Goal: Task Accomplishment & Management: Manage account settings

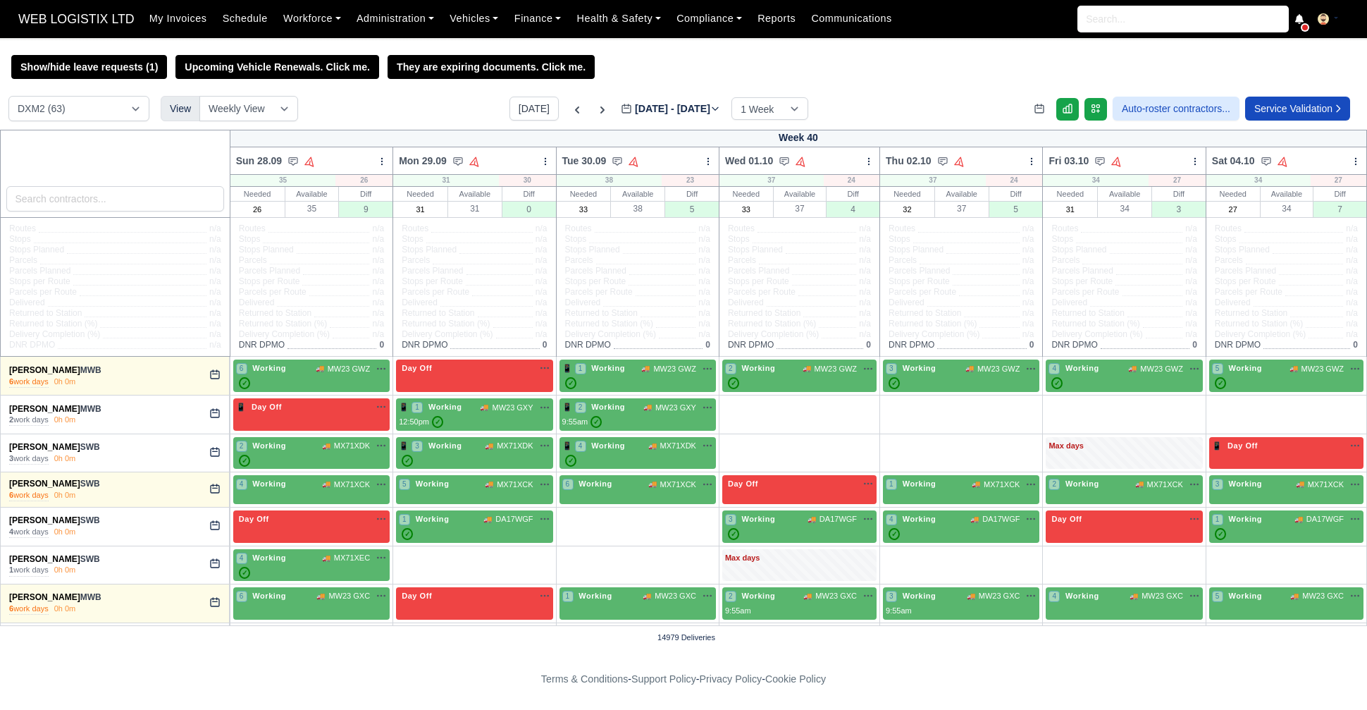
select select "1"
click at [570, 116] on icon at bounding box center [577, 110] width 14 height 14
select select "1"
click at [570, 113] on icon at bounding box center [577, 110] width 14 height 14
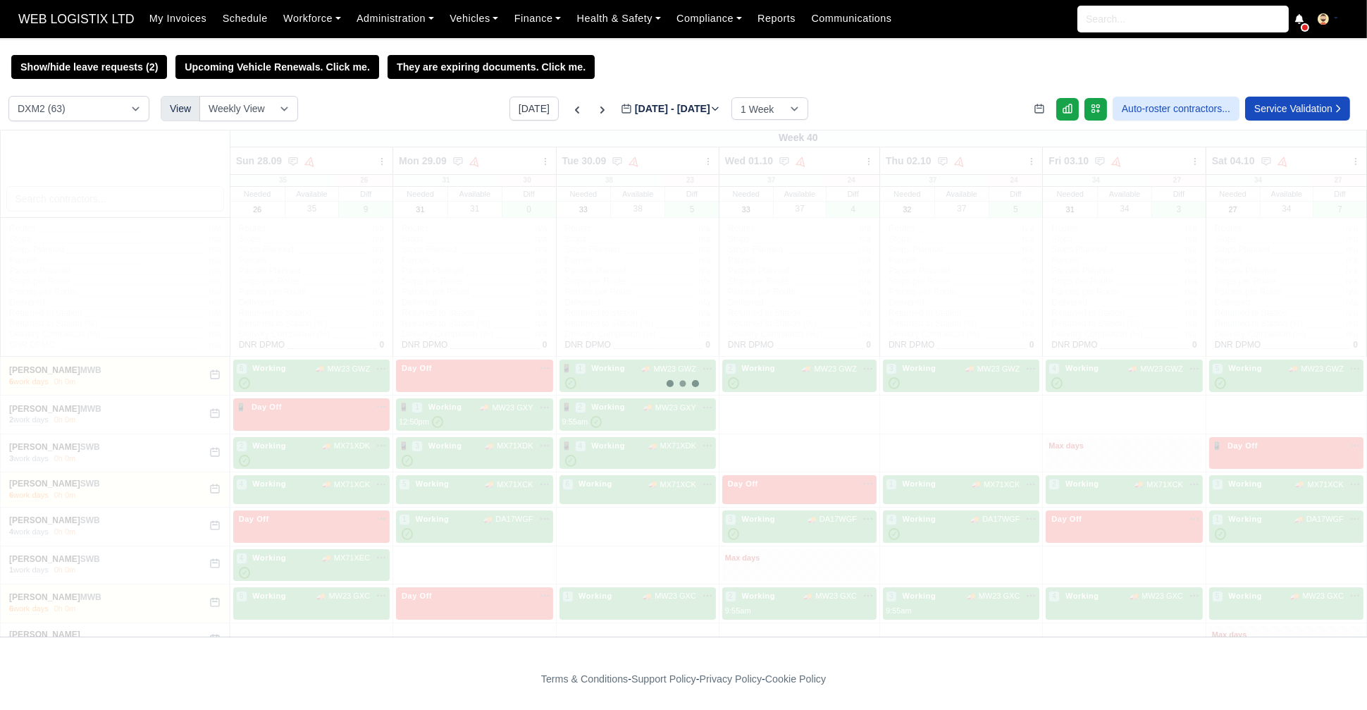
type input "2025-09-24"
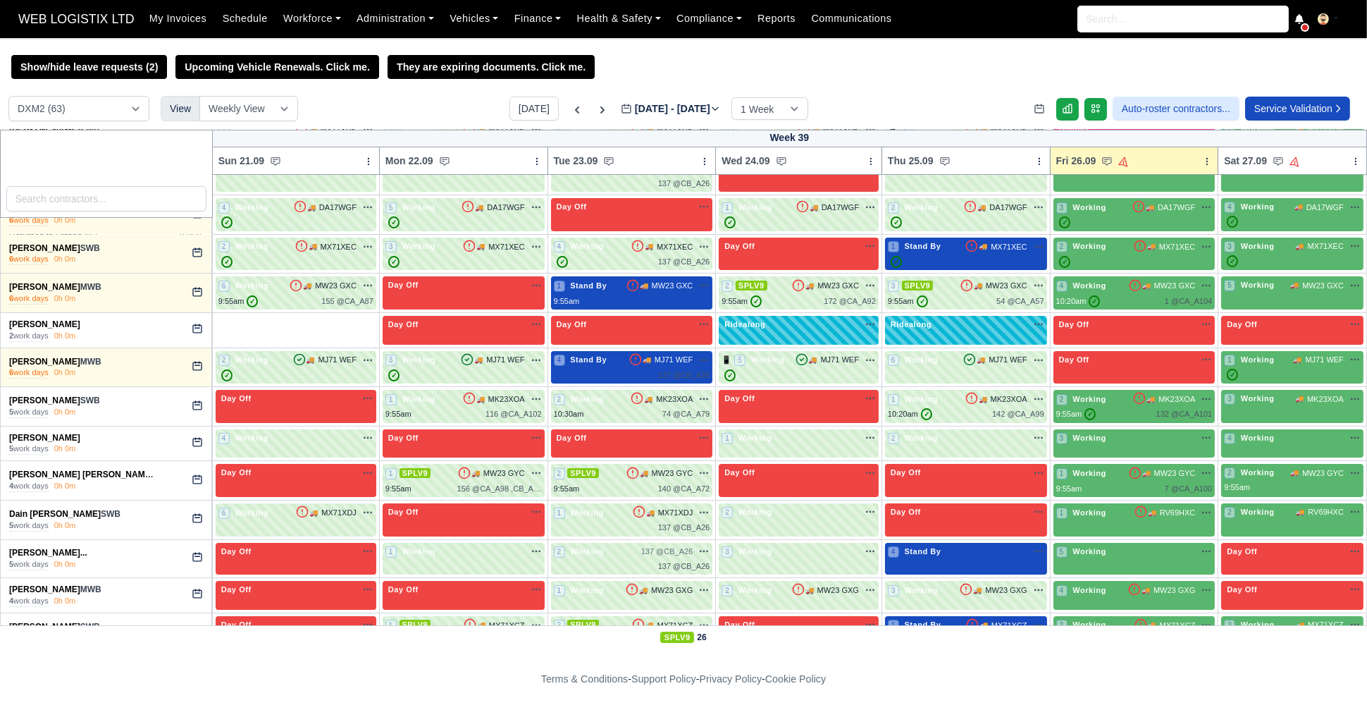
scroll to position [323, 0]
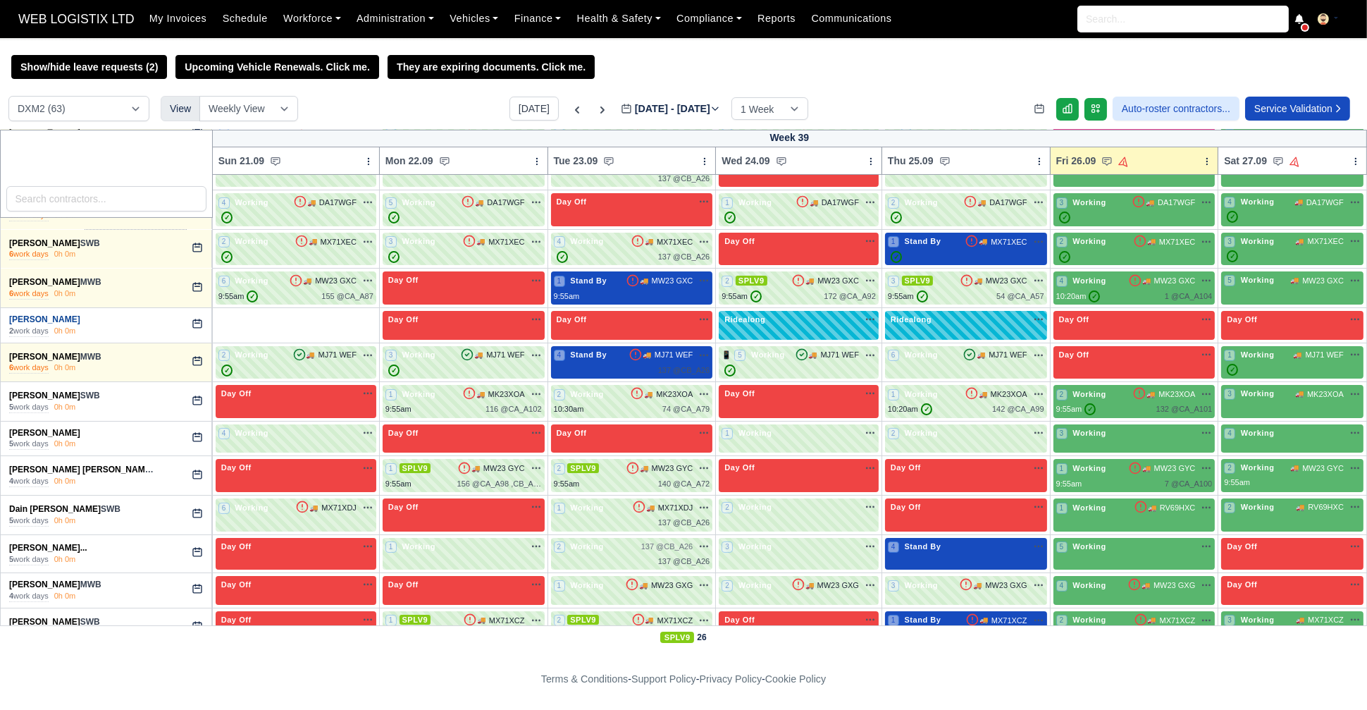
click at [66, 324] on link "Andrii Herasimchuk" at bounding box center [44, 319] width 71 height 10
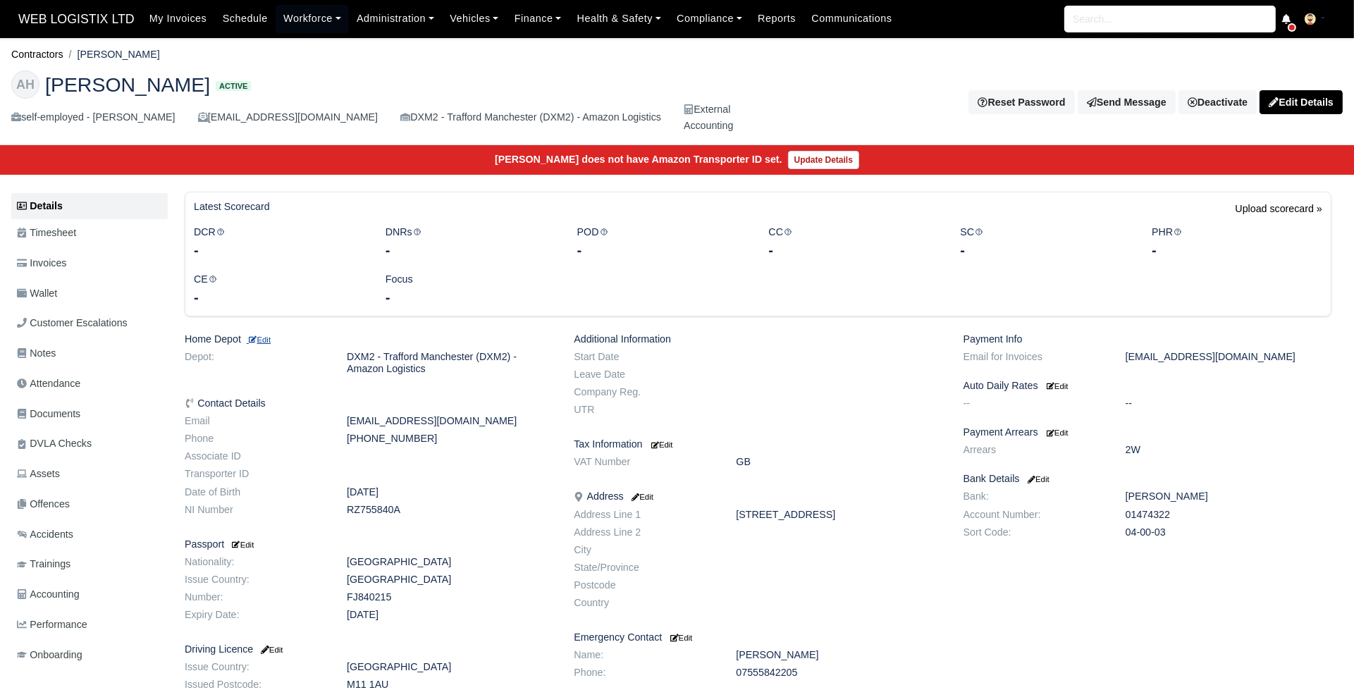
click at [268, 340] on small "Edit" at bounding box center [259, 339] width 24 height 8
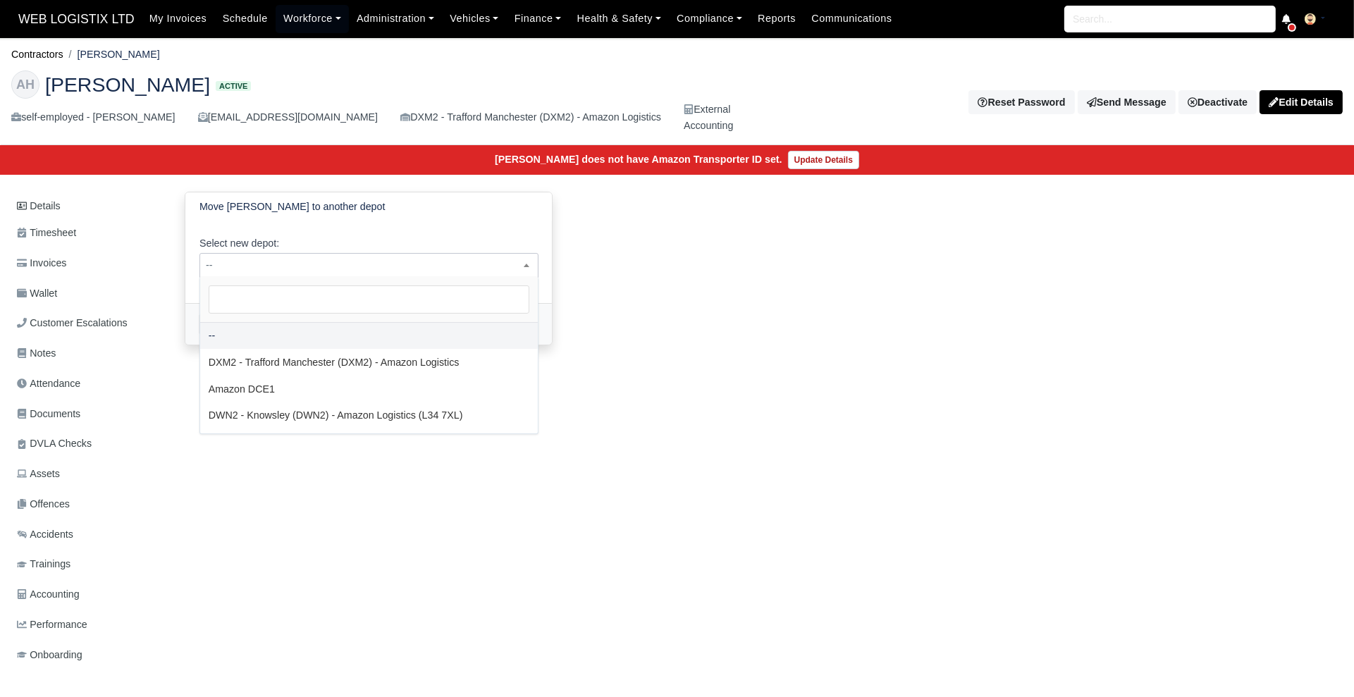
click at [469, 258] on span "--" at bounding box center [369, 266] width 338 height 18
select select "3"
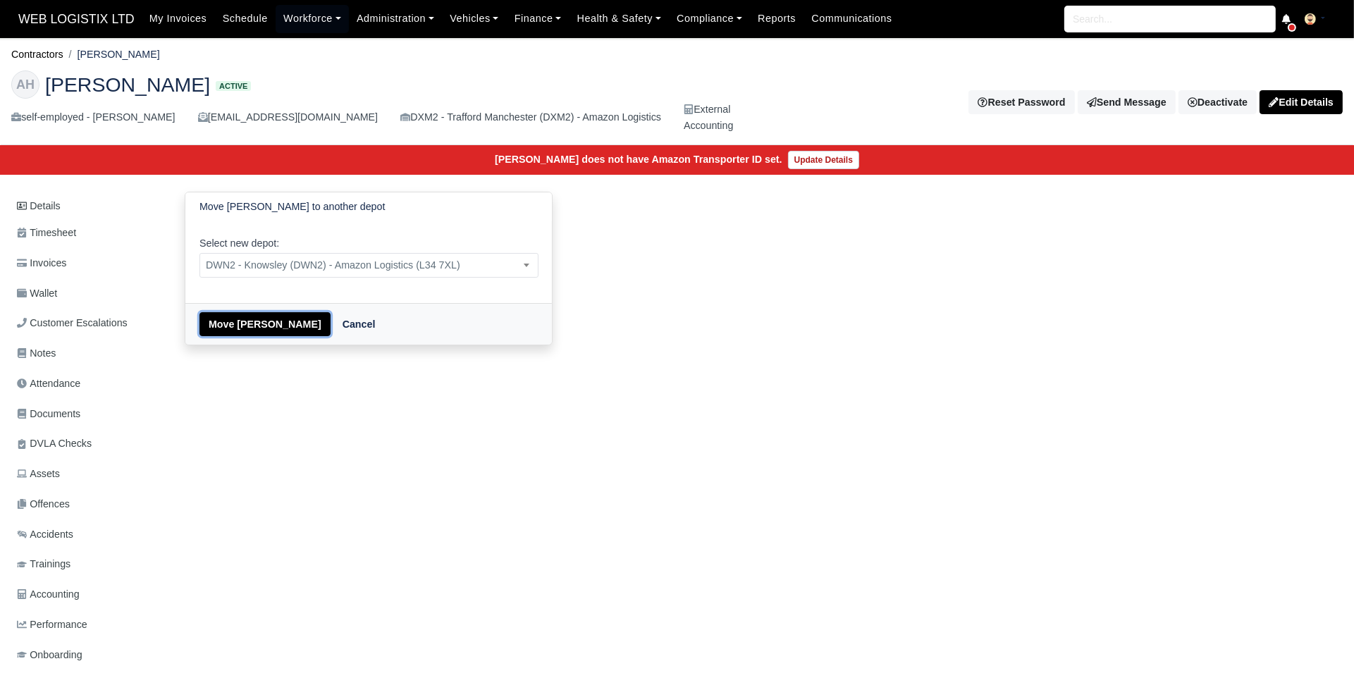
click at [243, 330] on button "Move Andrii Herasimchuk" at bounding box center [264, 324] width 131 height 24
select select "3"
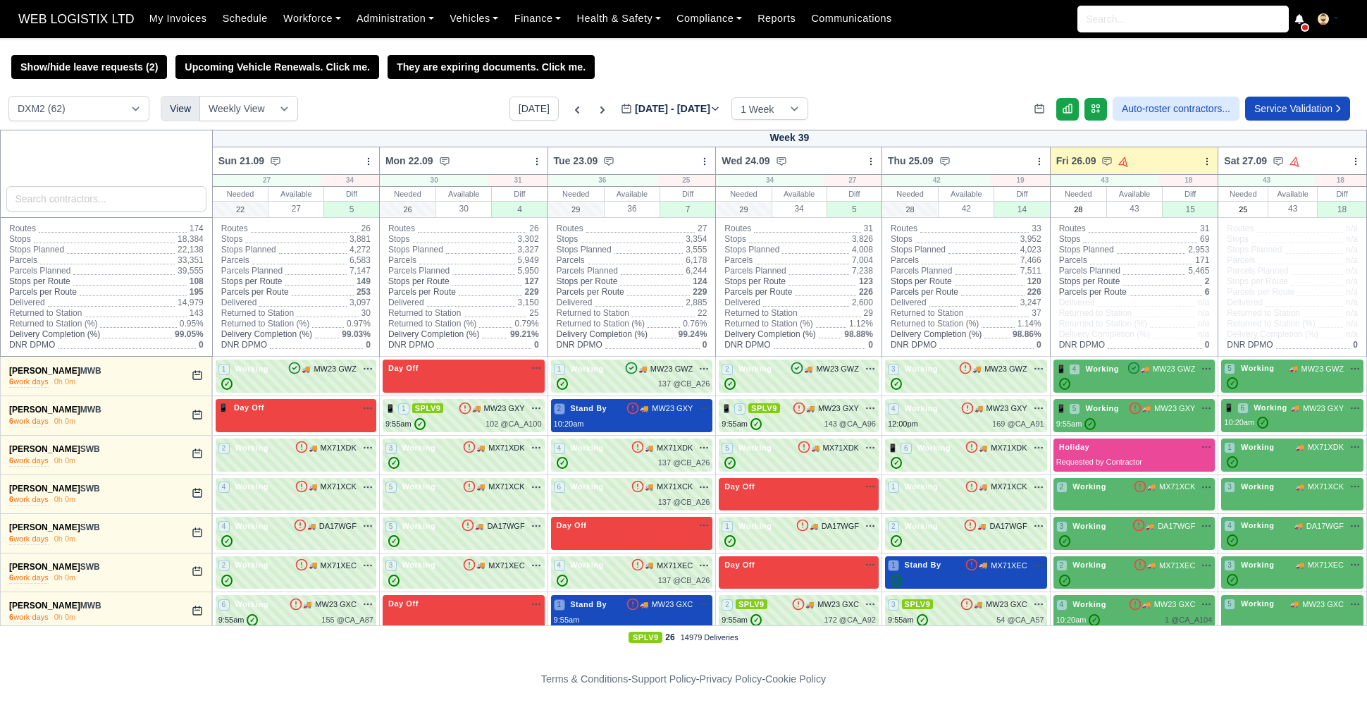
select select "1"
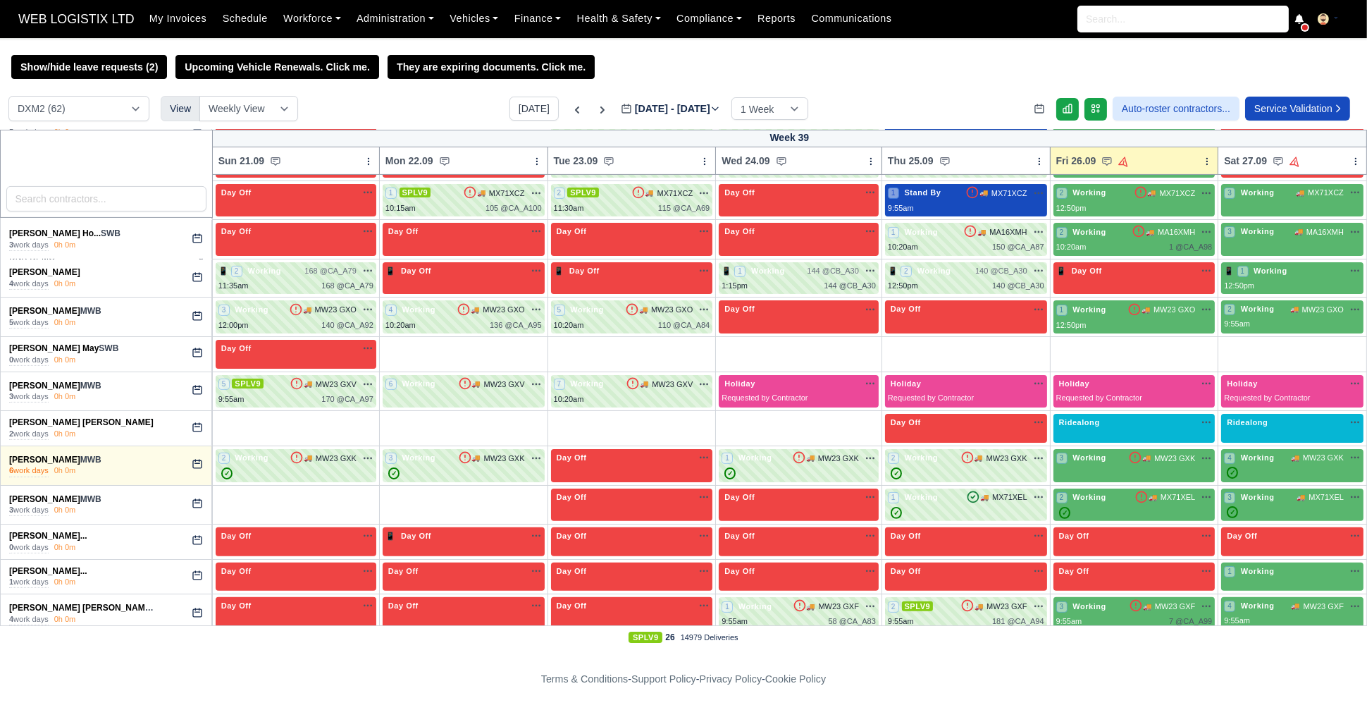
scroll to position [753, 0]
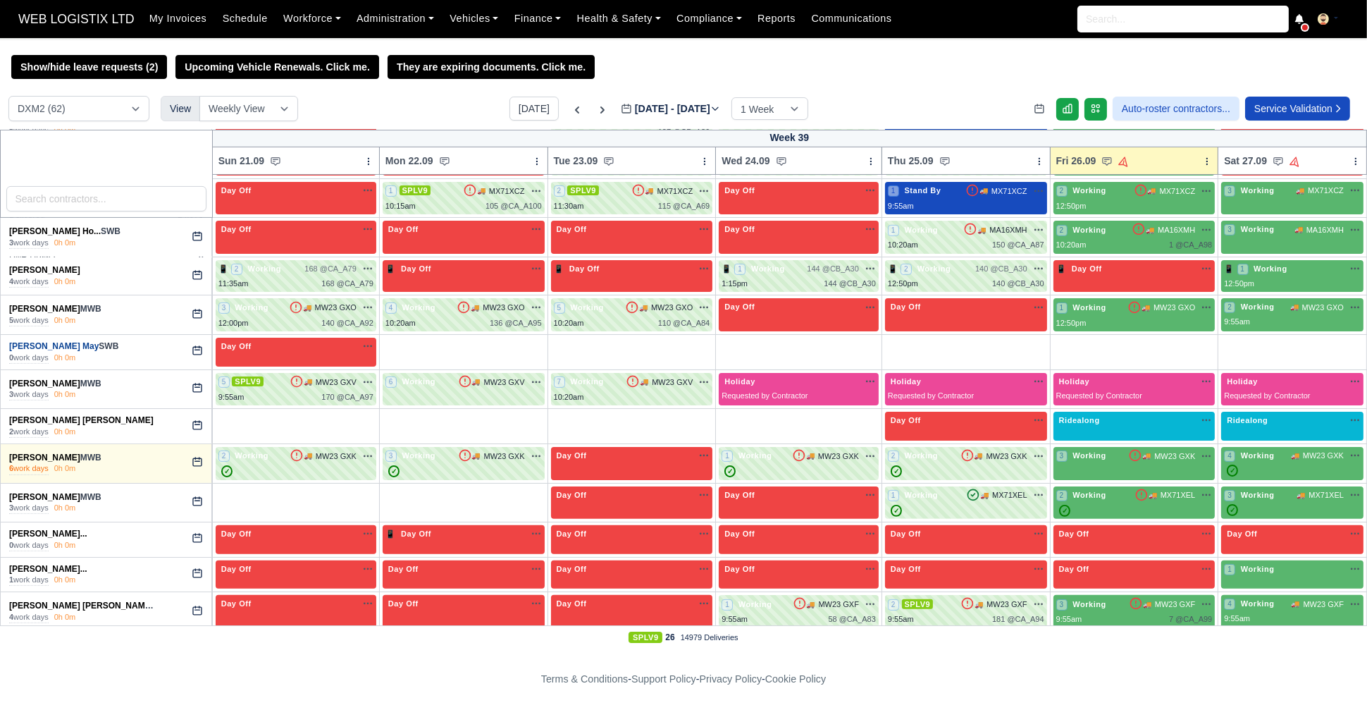
click at [64, 351] on link "Godwin Ogbonna May" at bounding box center [53, 346] width 89 height 10
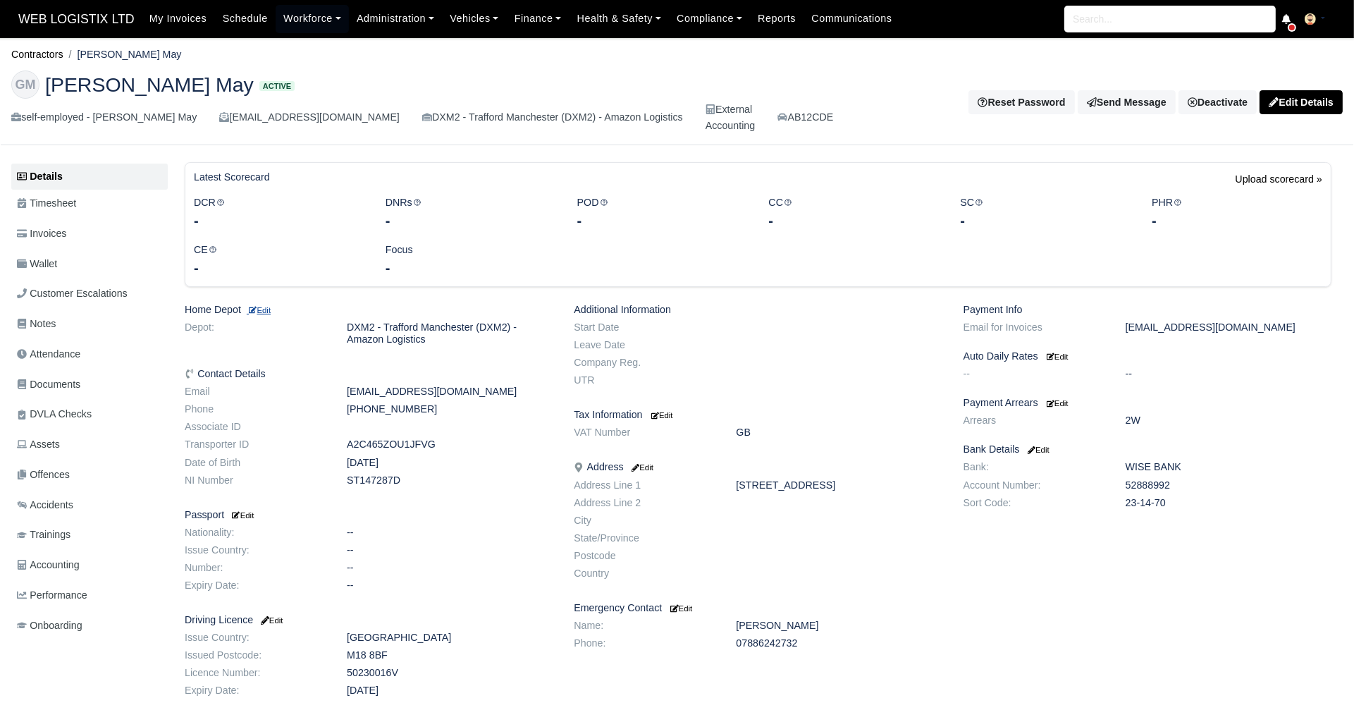
click at [263, 313] on small "Edit" at bounding box center [259, 310] width 24 height 8
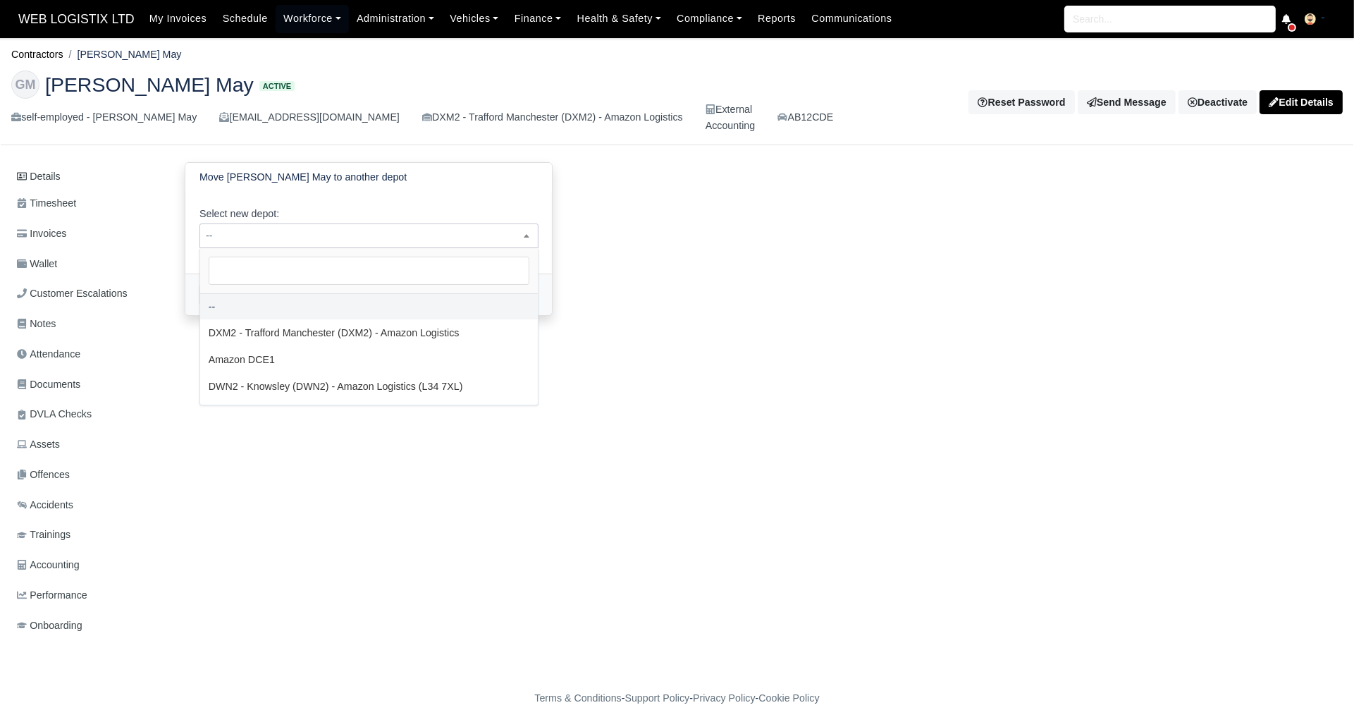
click at [374, 240] on span "--" at bounding box center [369, 236] width 338 height 18
select select "3"
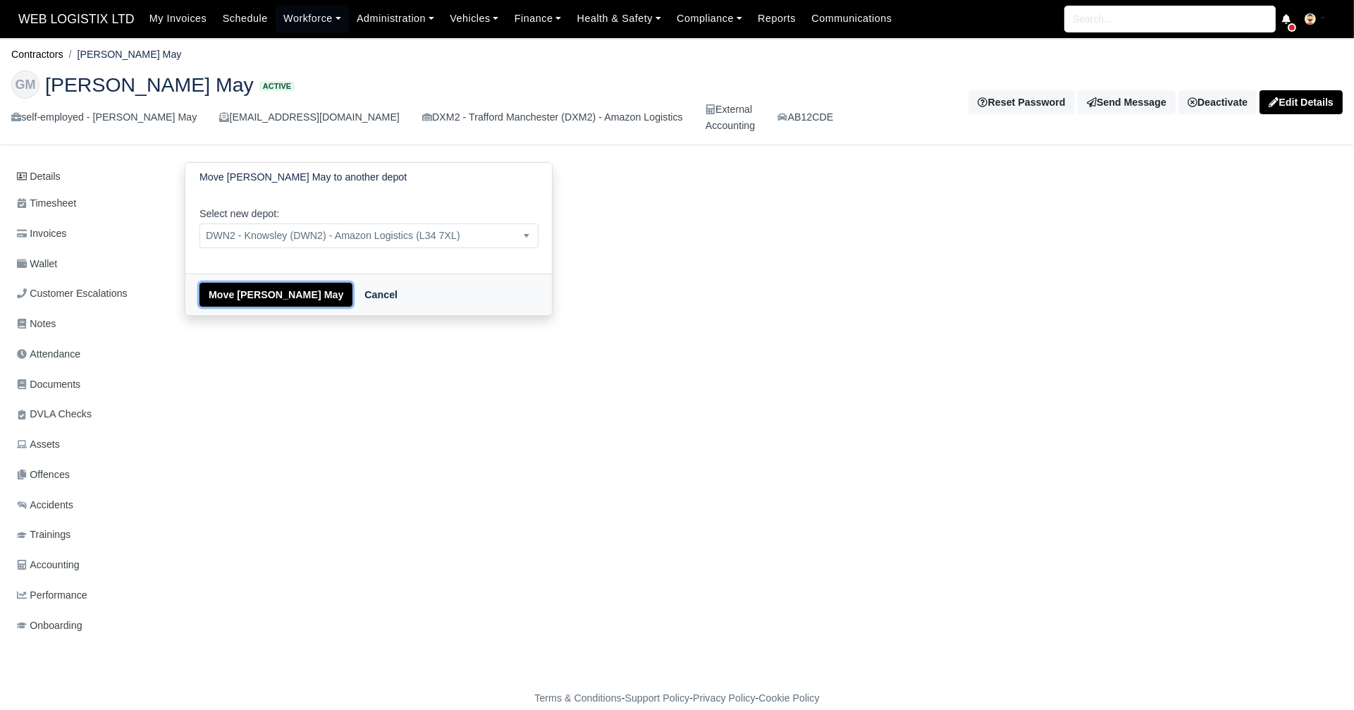
click at [269, 292] on button "Move [PERSON_NAME] May" at bounding box center [275, 295] width 153 height 24
select select "3"
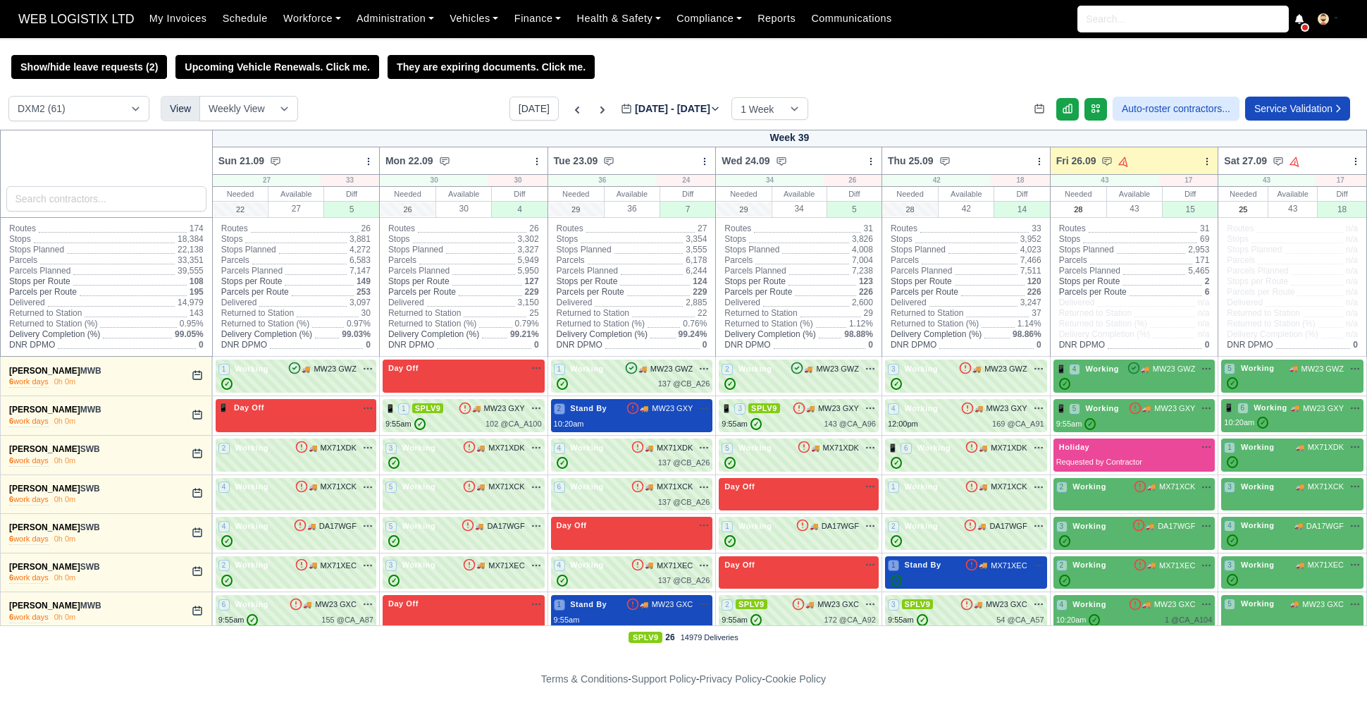
select select "1"
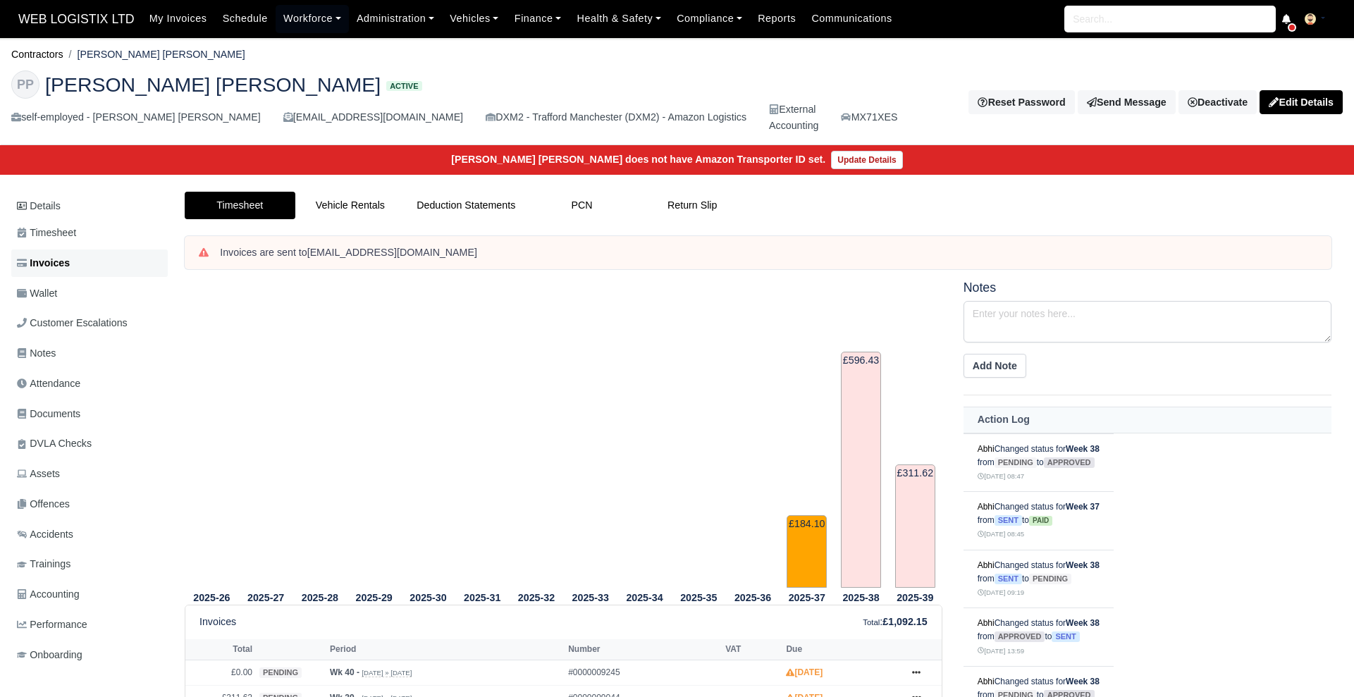
scroll to position [156, 0]
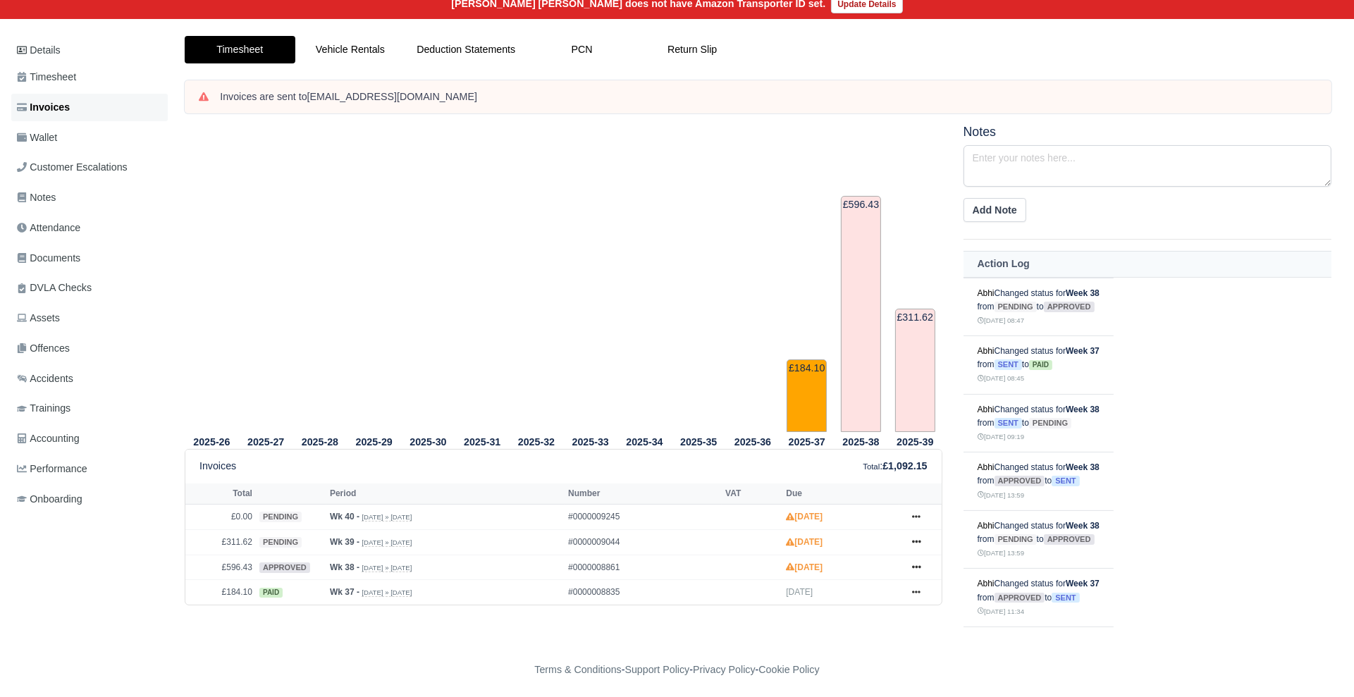
click at [51, 99] on span "Invoices" at bounding box center [43, 107] width 53 height 16
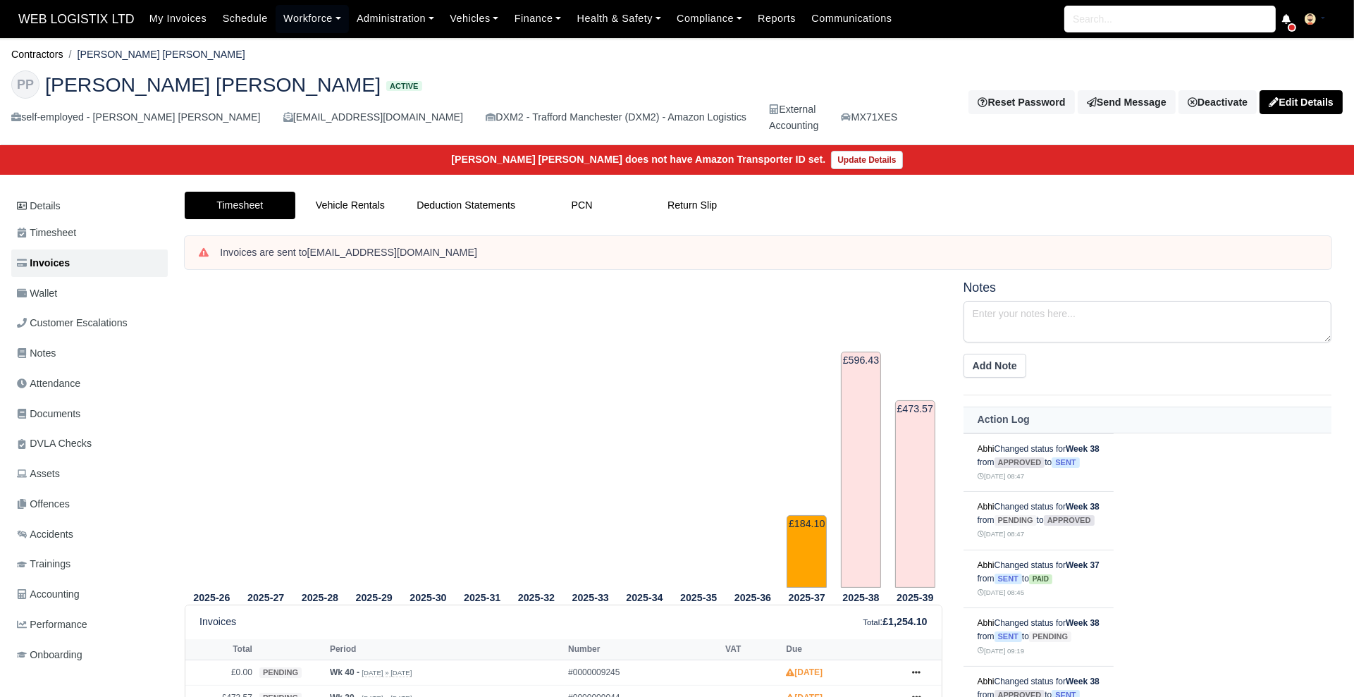
scroll to position [156, 0]
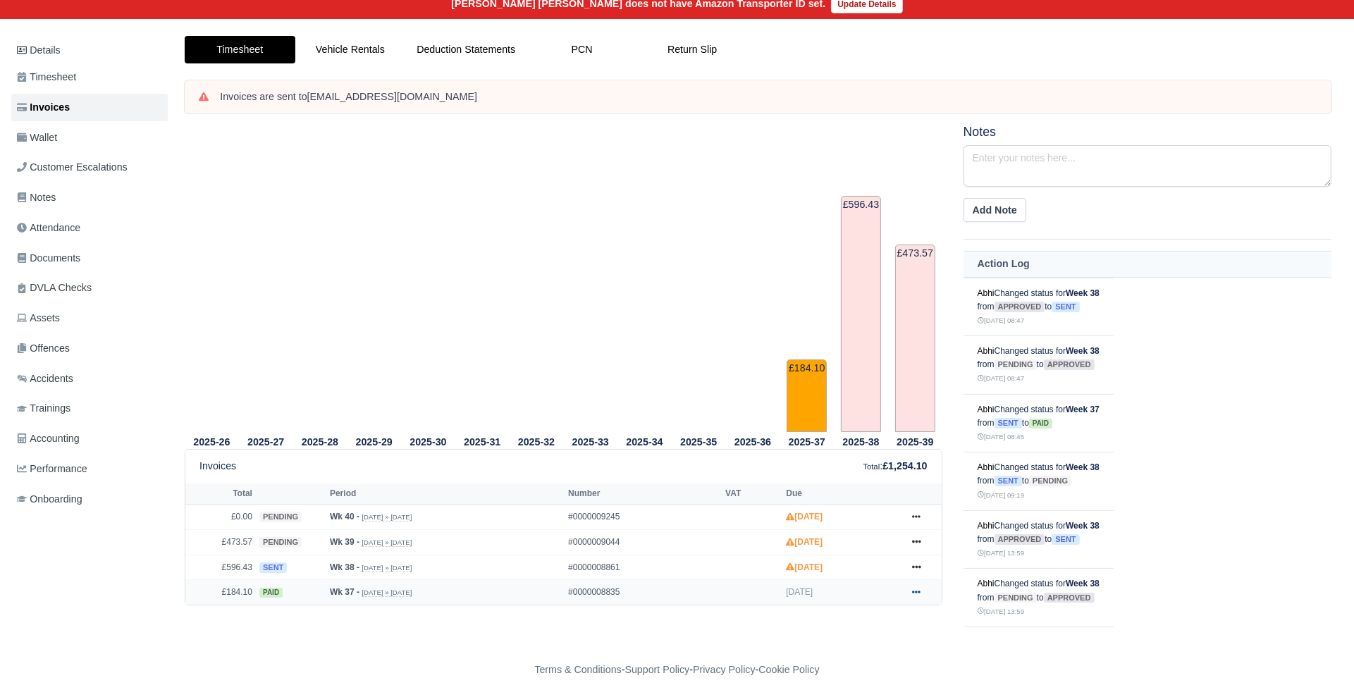
click at [915, 591] on icon at bounding box center [916, 592] width 8 height 8
click at [874, 612] on link "Show Invoice" at bounding box center [862, 618] width 125 height 30
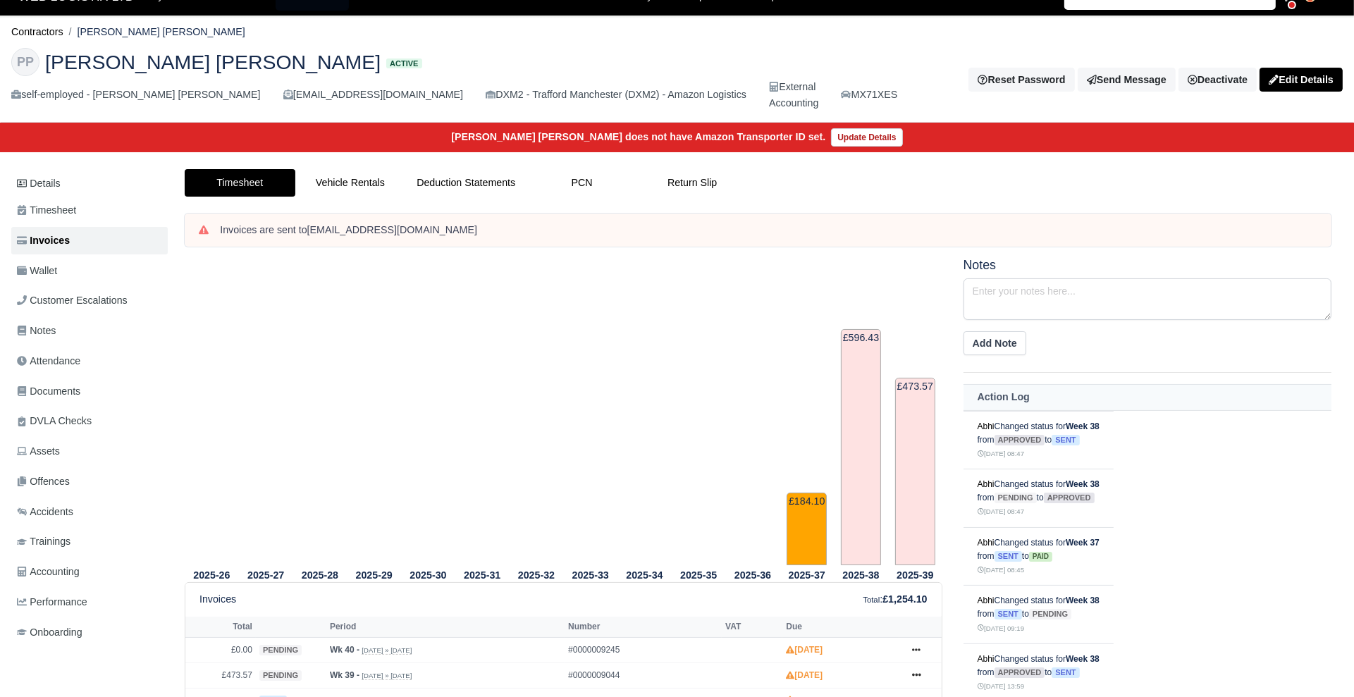
scroll to position [17, 1]
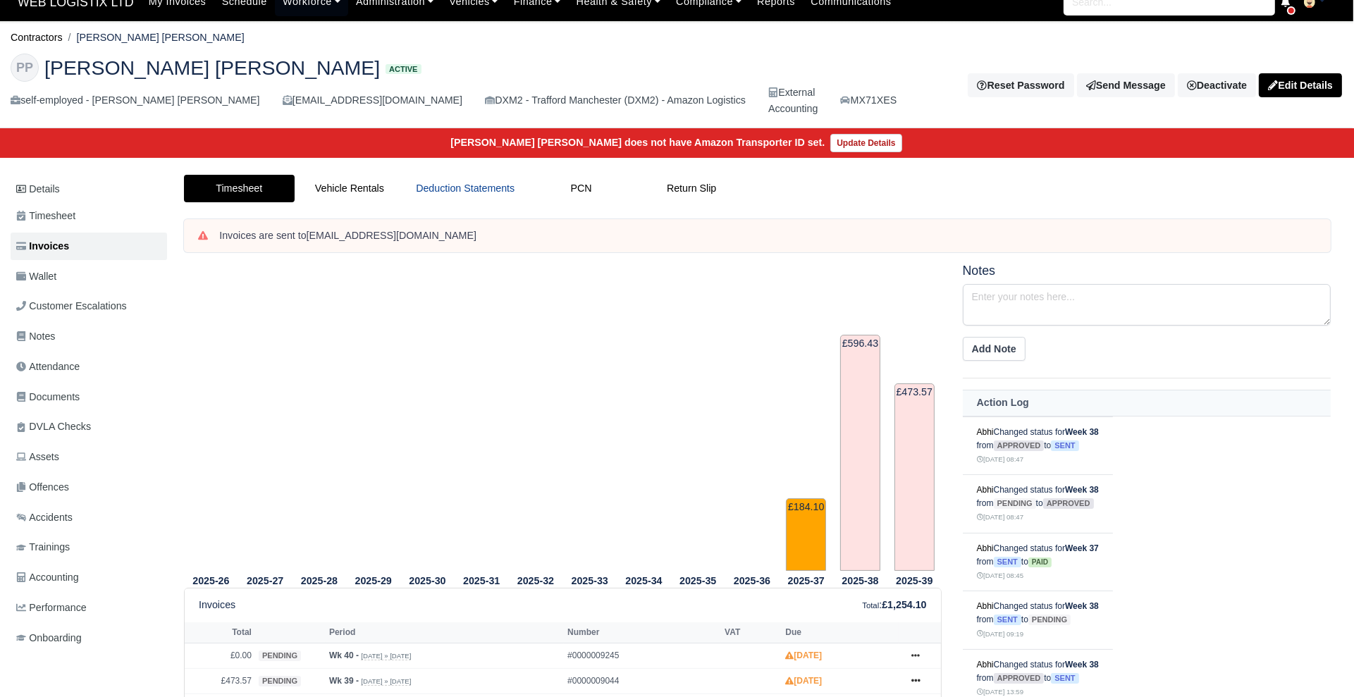
click at [436, 186] on link "Deduction Statements" at bounding box center [465, 188] width 121 height 27
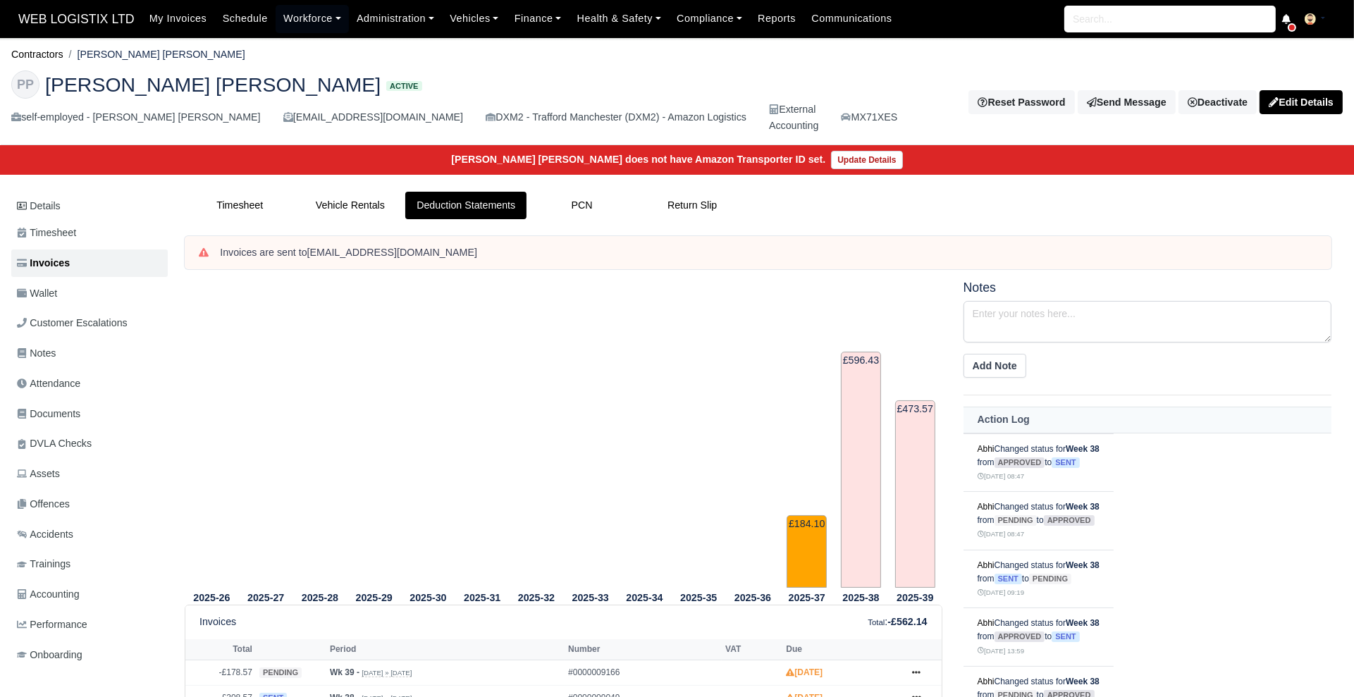
scroll to position [131, 0]
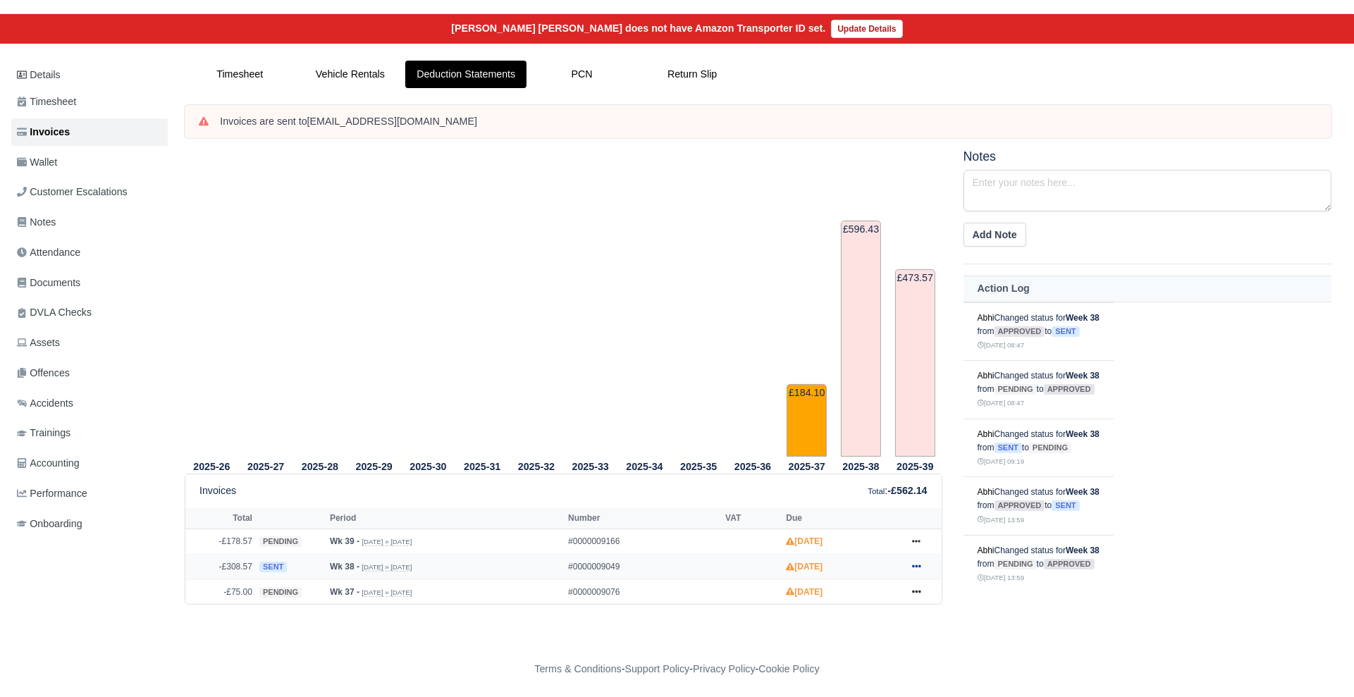
click at [920, 560] on link at bounding box center [916, 567] width 21 height 18
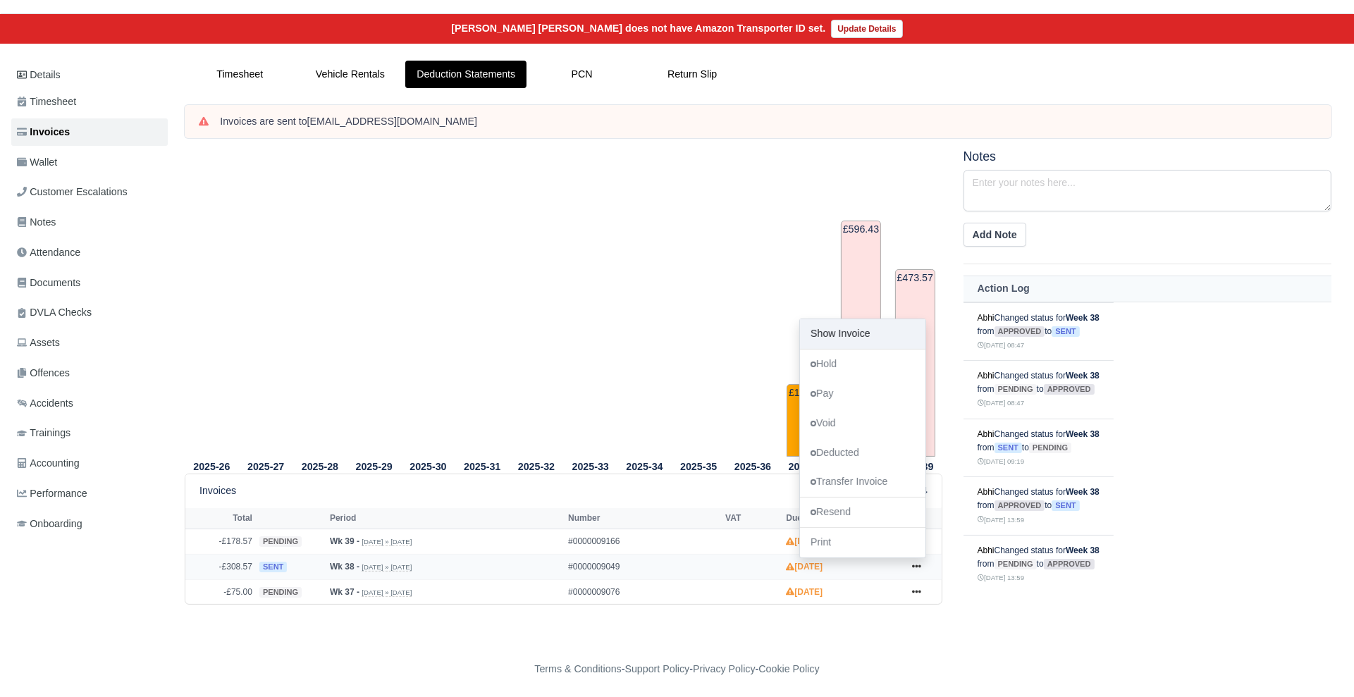
click at [840, 326] on link "Show Invoice" at bounding box center [862, 334] width 125 height 30
